Goal: Task Accomplishment & Management: Complete application form

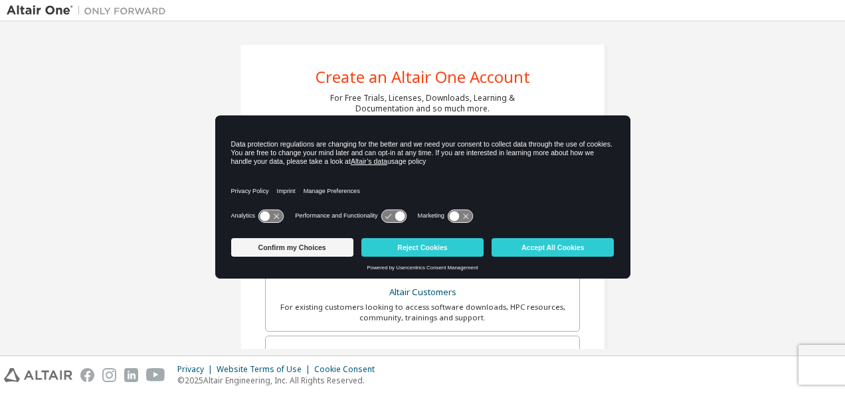
click at [401, 212] on icon at bounding box center [399, 216] width 10 height 10
click at [390, 219] on icon at bounding box center [393, 216] width 25 height 13
click at [460, 254] on button "Reject Cookies" at bounding box center [422, 247] width 122 height 19
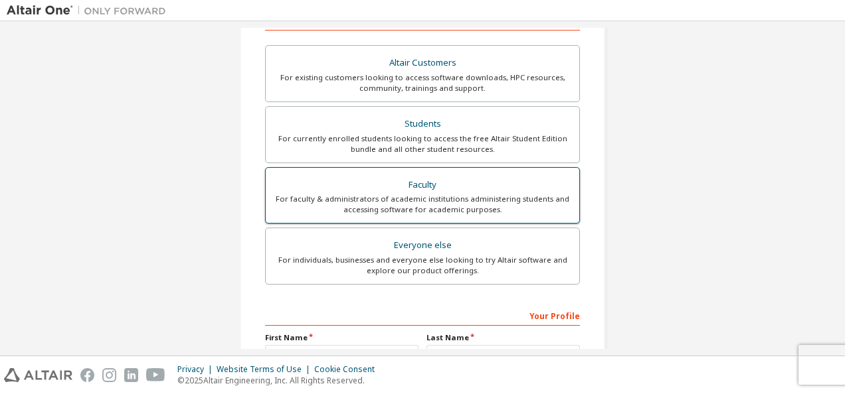
scroll to position [199, 0]
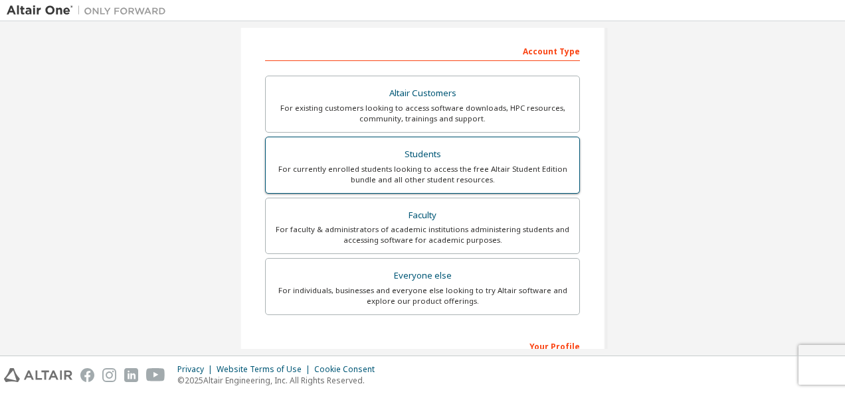
click at [424, 161] on div "Students" at bounding box center [422, 154] width 297 height 19
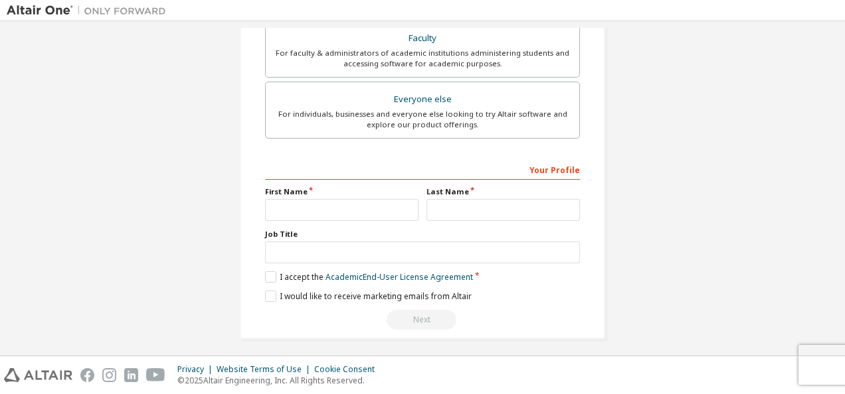
scroll to position [413, 0]
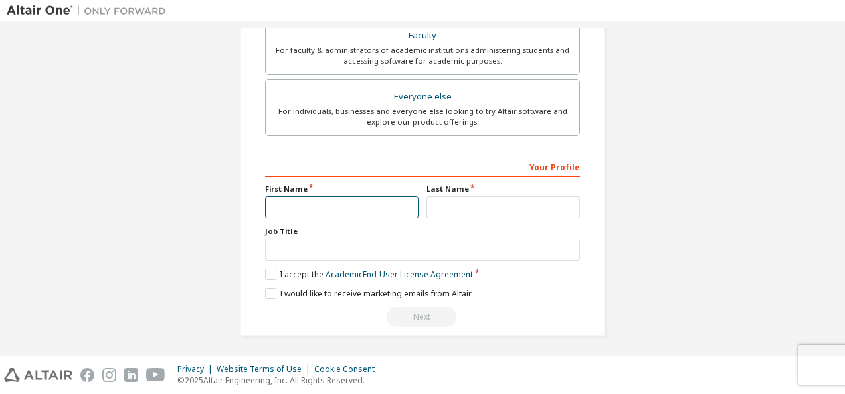
click at [355, 206] on input "text" at bounding box center [341, 208] width 153 height 22
type input "*"
type input "****"
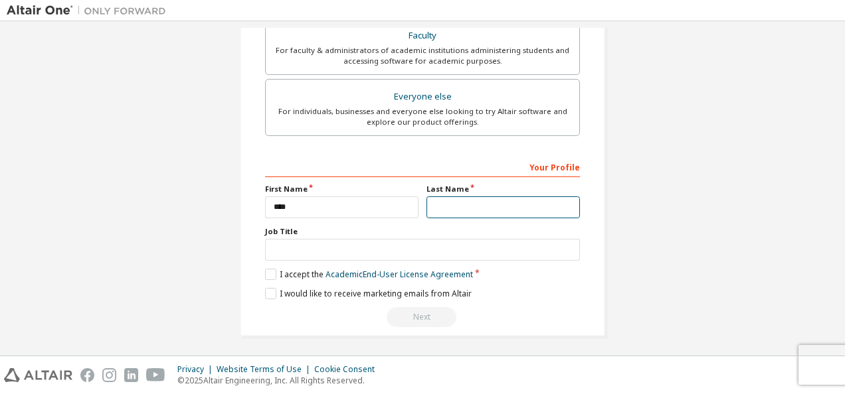
click at [463, 207] on input "text" at bounding box center [502, 208] width 153 height 22
type input "******"
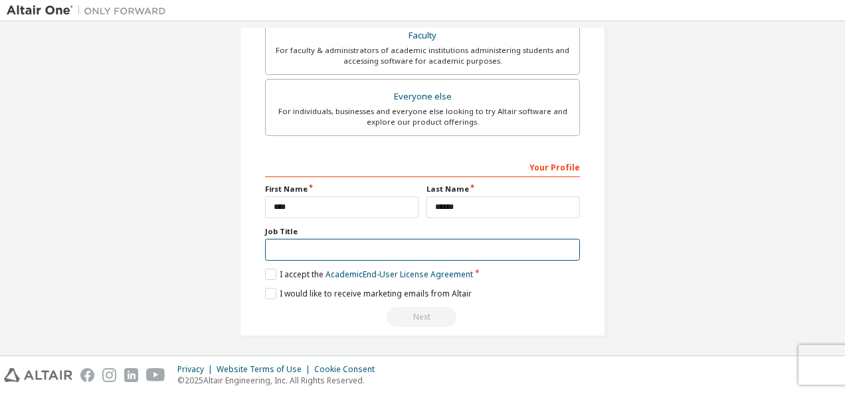
click at [426, 247] on input "text" at bounding box center [422, 250] width 315 height 22
click at [424, 247] on input "text" at bounding box center [422, 250] width 315 height 22
type input "*"
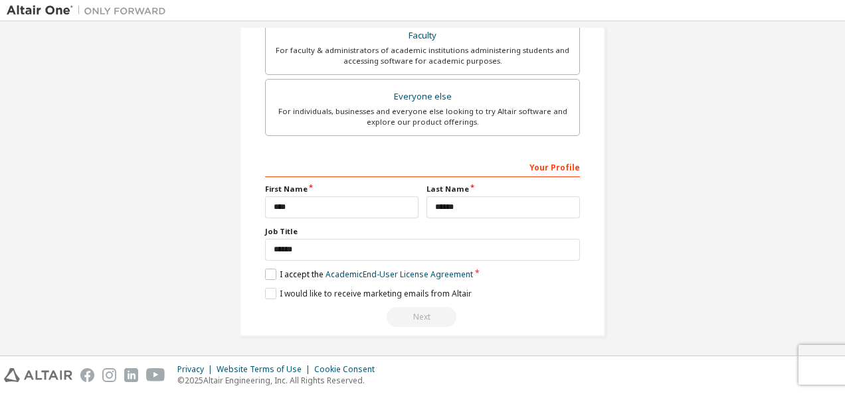
click at [268, 269] on label "I accept the Academic End-User License Agreement" at bounding box center [369, 274] width 208 height 11
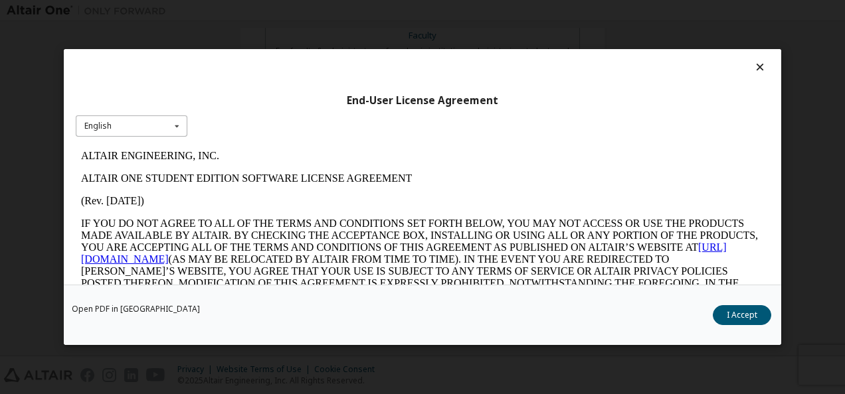
scroll to position [0, 0]
click at [142, 130] on div "English English" at bounding box center [132, 127] width 112 height 22
click at [728, 315] on button "I Accept" at bounding box center [741, 315] width 58 height 20
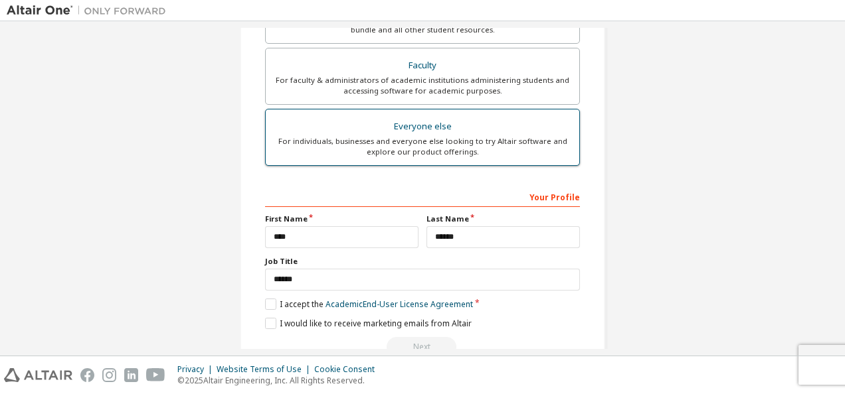
scroll to position [413, 0]
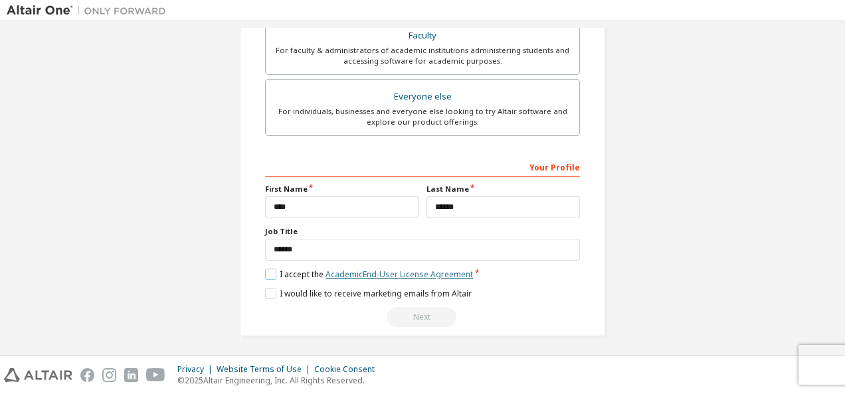
click at [351, 269] on link "Academic End-User License Agreement" at bounding box center [398, 274] width 147 height 11
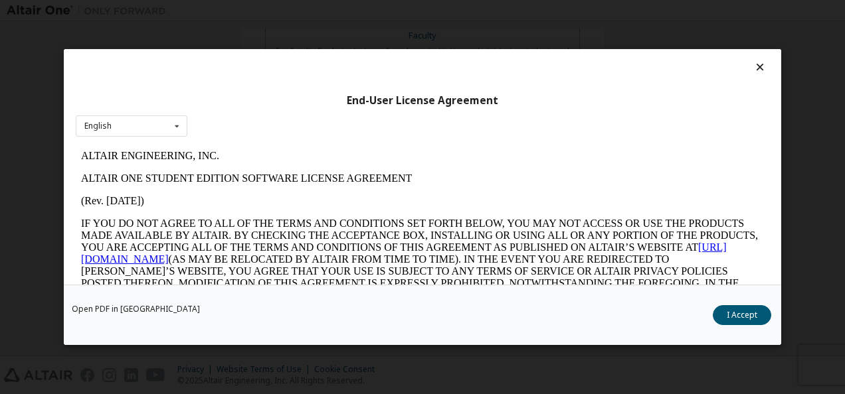
scroll to position [0, 0]
click at [750, 315] on button "I Accept" at bounding box center [741, 315] width 58 height 20
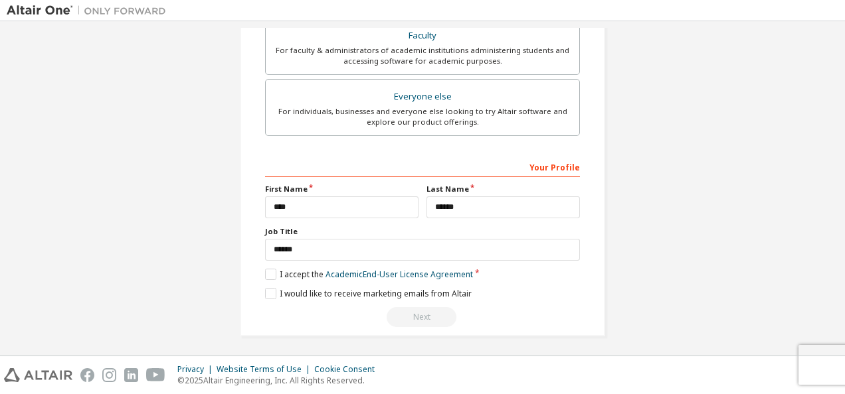
click at [509, 230] on label "Job Title" at bounding box center [422, 231] width 315 height 11
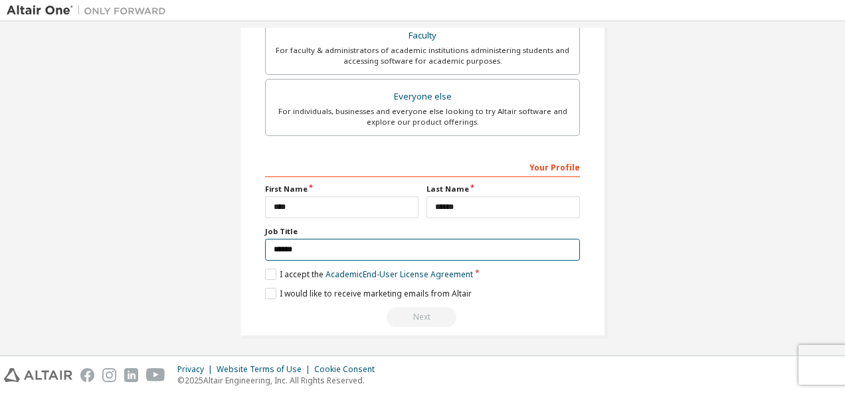
click at [502, 239] on input "******" at bounding box center [422, 250] width 315 height 22
type input "*******"
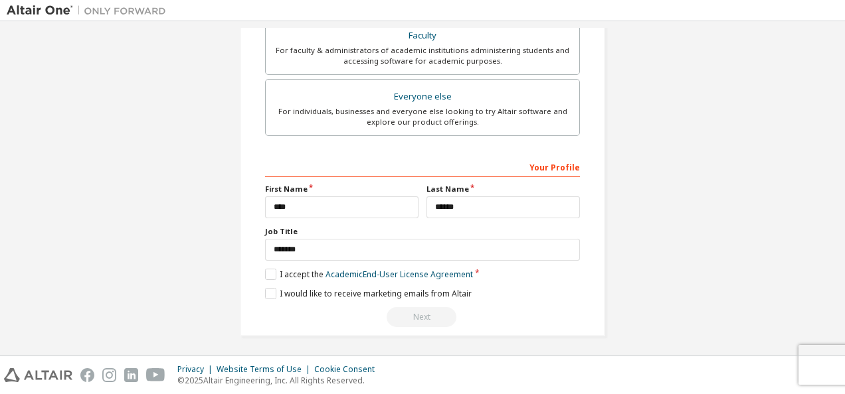
click at [518, 289] on div "I would like to receive marketing emails from Altair" at bounding box center [422, 293] width 315 height 11
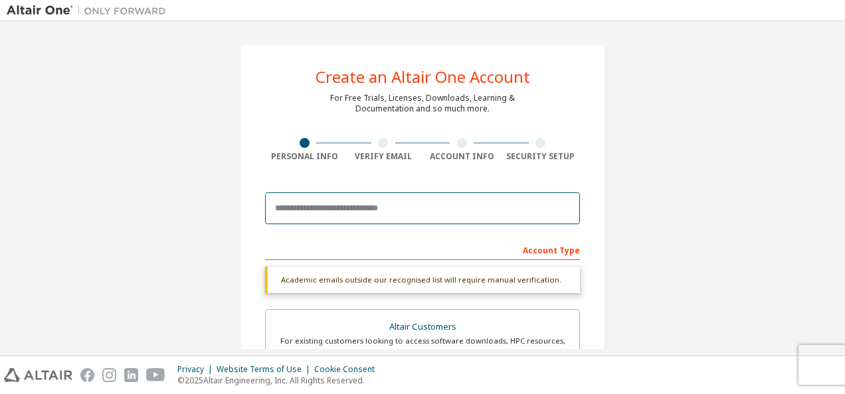
click at [349, 206] on input "email" at bounding box center [422, 209] width 315 height 32
type input "**********"
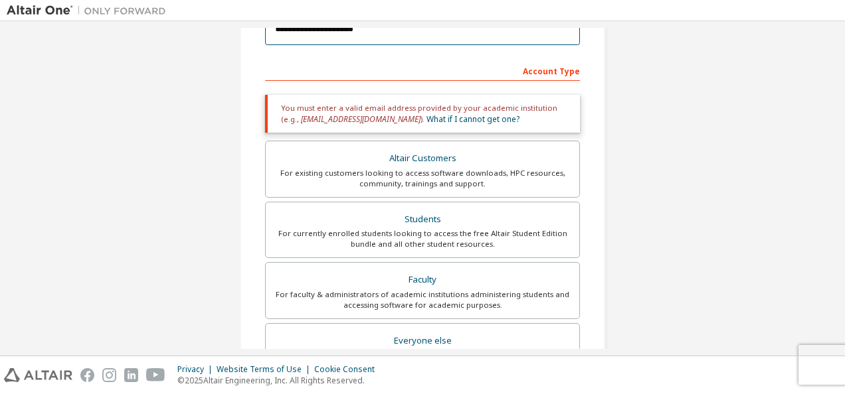
scroll to position [158, 0]
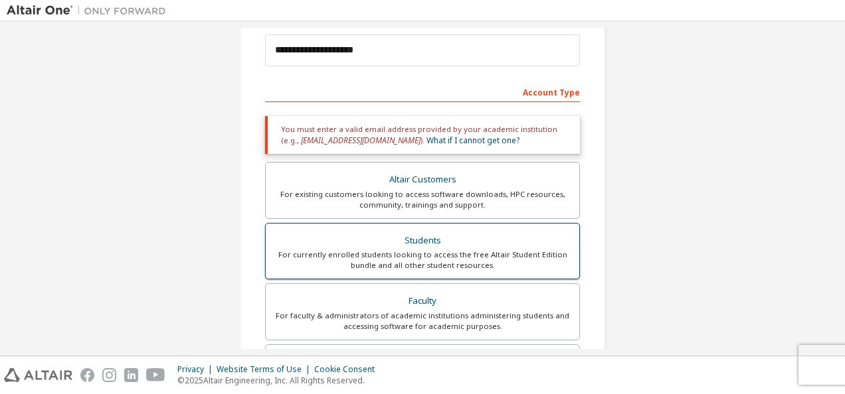
click at [465, 250] on div "For currently enrolled students looking to access the free Altair Student Editi…" at bounding box center [422, 260] width 297 height 21
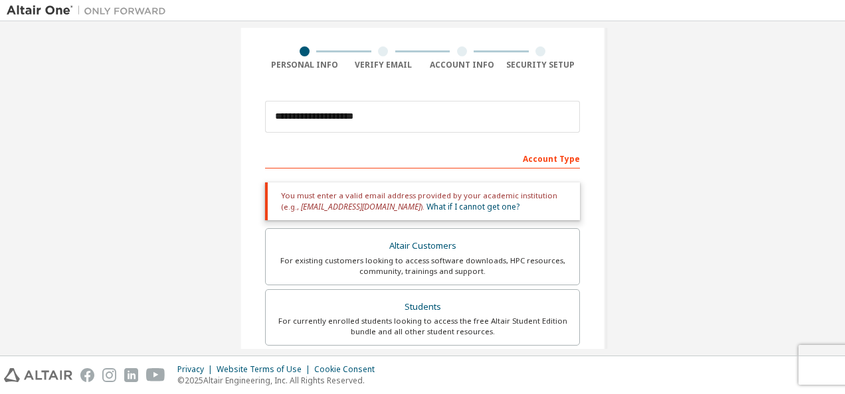
scroll to position [25, 0]
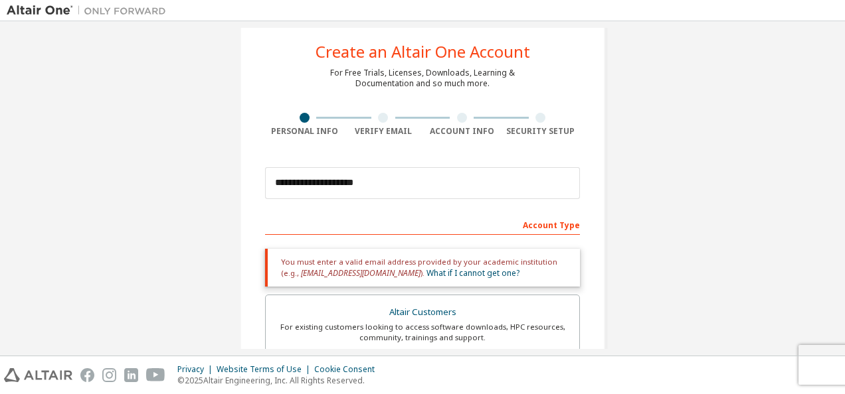
click at [380, 118] on div at bounding box center [383, 118] width 10 height 10
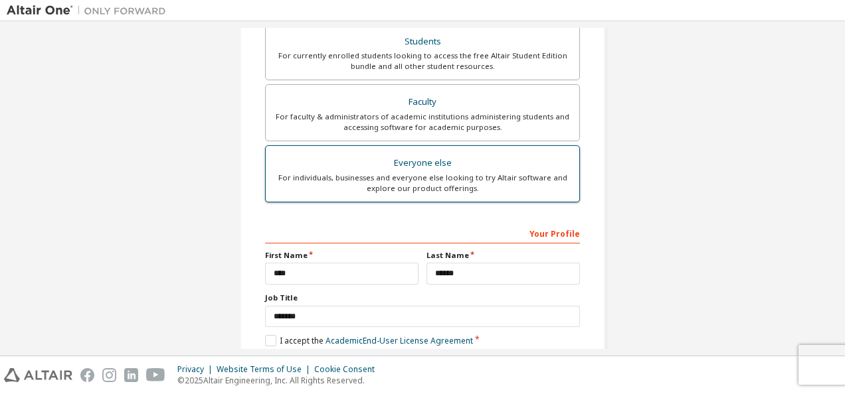
scroll to position [291, 0]
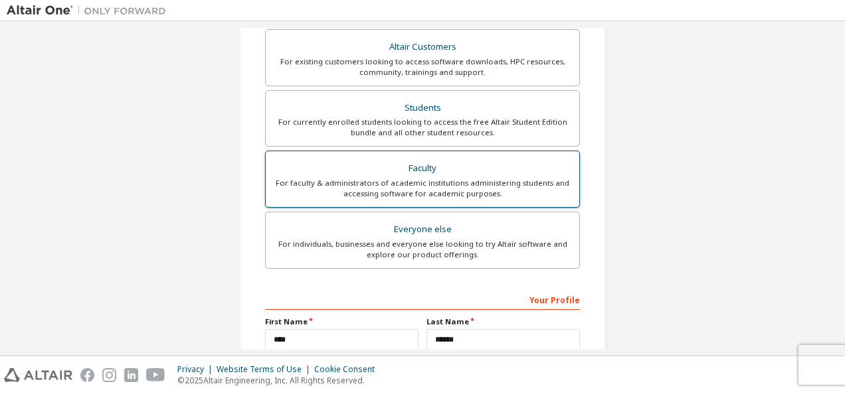
click at [479, 184] on div "For faculty & administrators of academic institutions administering students an…" at bounding box center [422, 188] width 297 height 21
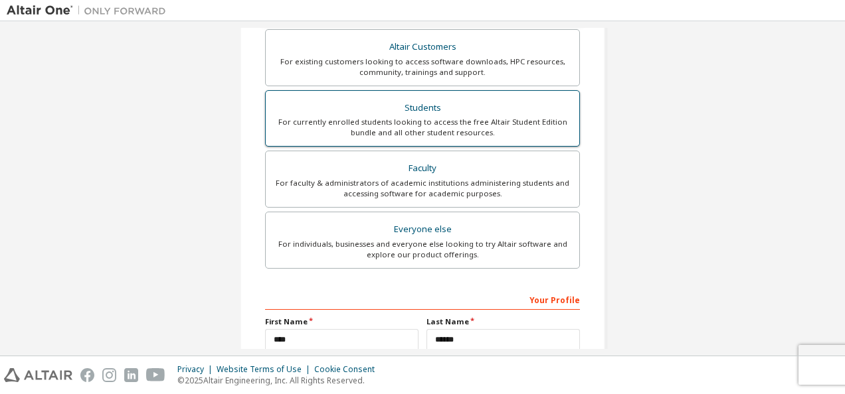
click at [487, 111] on div "Students" at bounding box center [422, 108] width 297 height 19
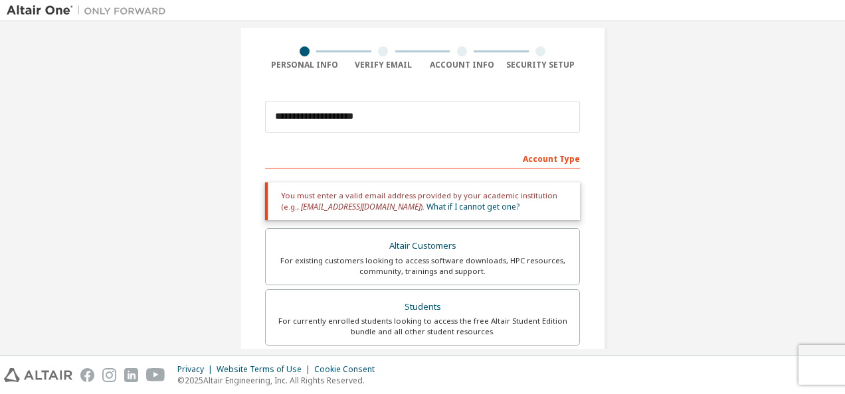
scroll to position [25, 0]
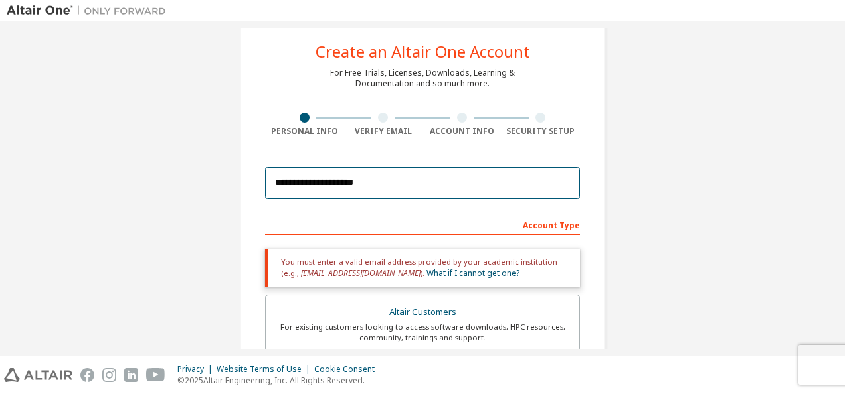
click at [519, 189] on input "**********" at bounding box center [422, 183] width 315 height 32
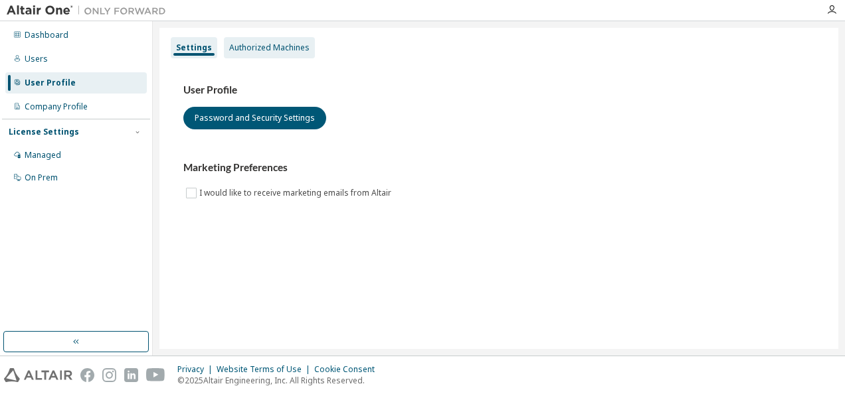
click at [260, 50] on div "Authorized Machines" at bounding box center [269, 47] width 80 height 11
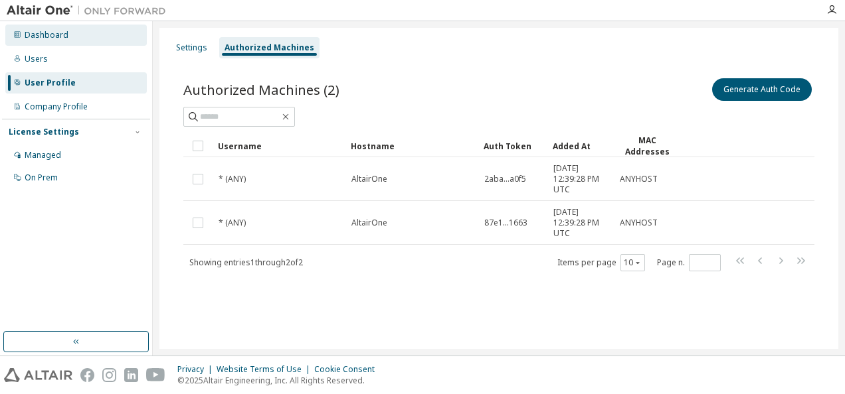
click at [50, 39] on div "Dashboard" at bounding box center [47, 35] width 44 height 11
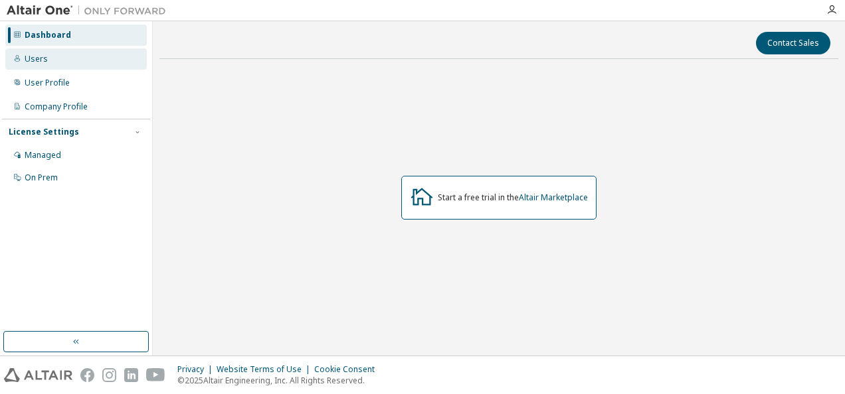
click at [39, 58] on div "Users" at bounding box center [36, 59] width 23 height 11
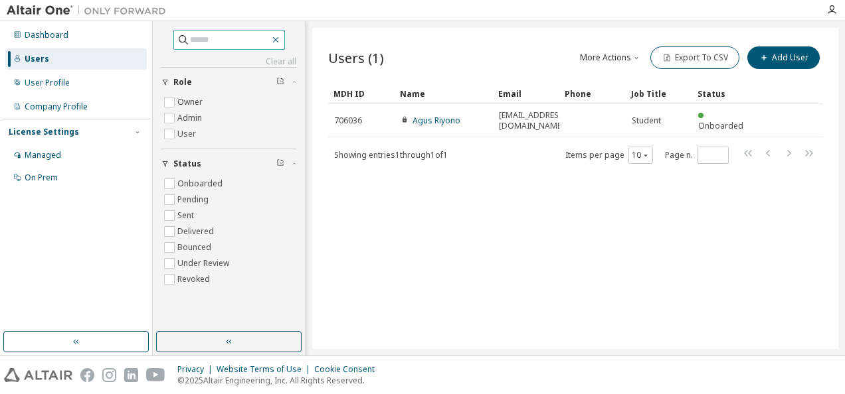
click at [278, 39] on icon "button" at bounding box center [275, 40] width 6 height 6
click at [281, 40] on icon "button" at bounding box center [275, 40] width 11 height 11
click at [465, 232] on div "Users (1) More Actions Import From CSV Export To CSV Add User Clear Load Save S…" at bounding box center [575, 188] width 526 height 321
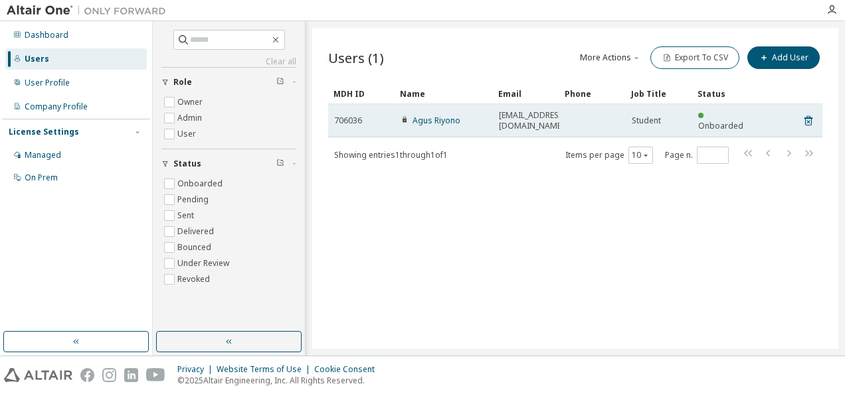
click at [544, 116] on span "agusrich81@gmail.com" at bounding box center [532, 120] width 67 height 21
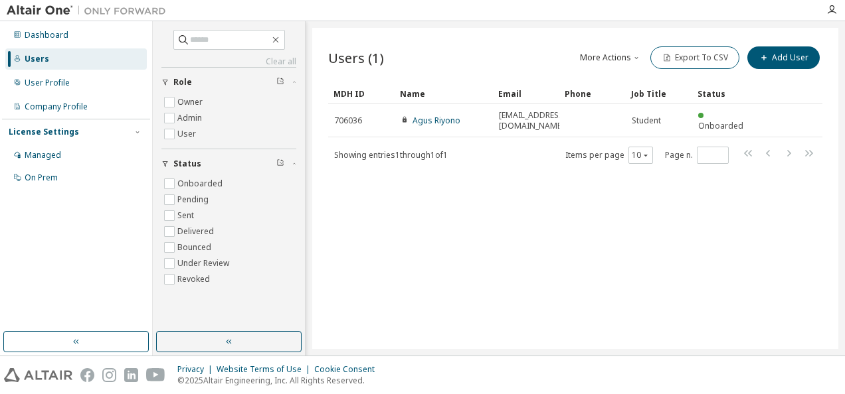
click at [430, 192] on div "Users (1) More Actions Import From CSV Export To CSV Add User Clear Load Save S…" at bounding box center [575, 188] width 526 height 321
